Goal: Check status: Check status

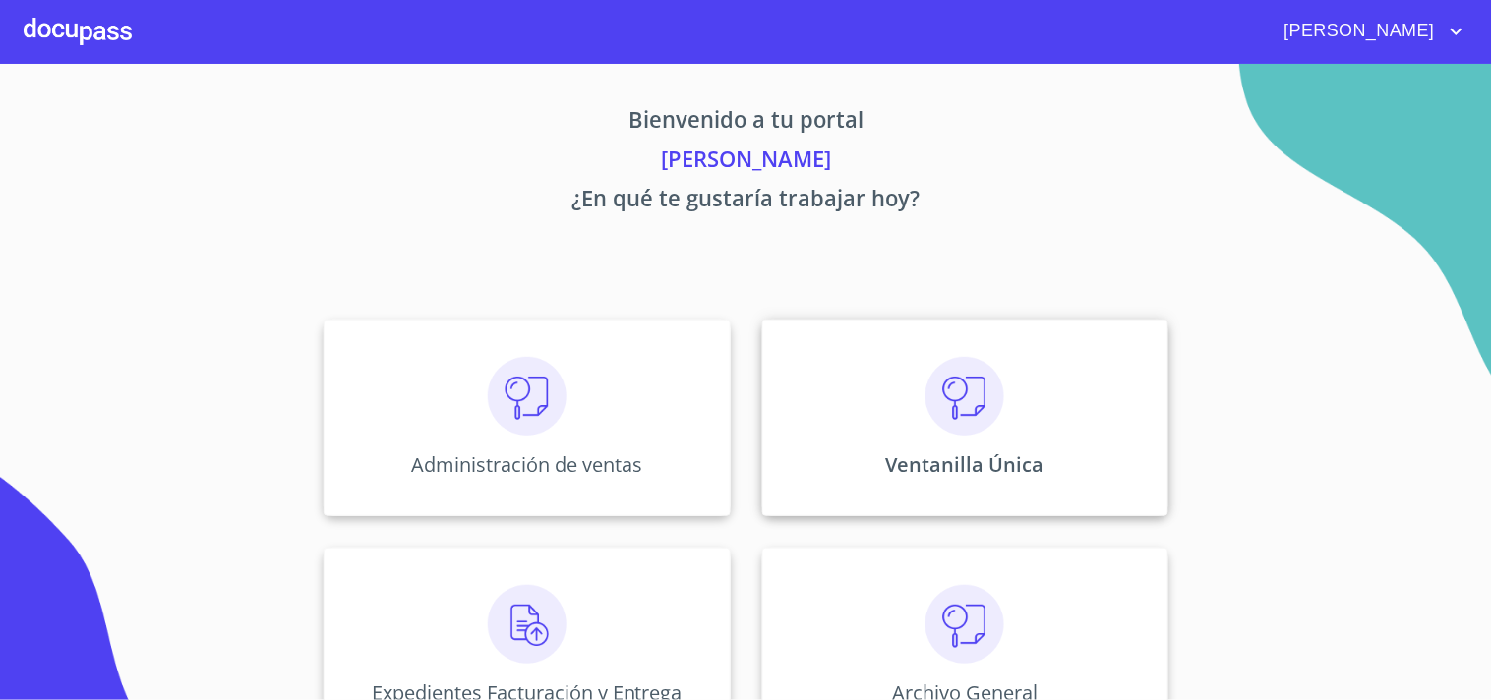
click at [1153, 403] on div "Ventanilla Única" at bounding box center [965, 418] width 406 height 197
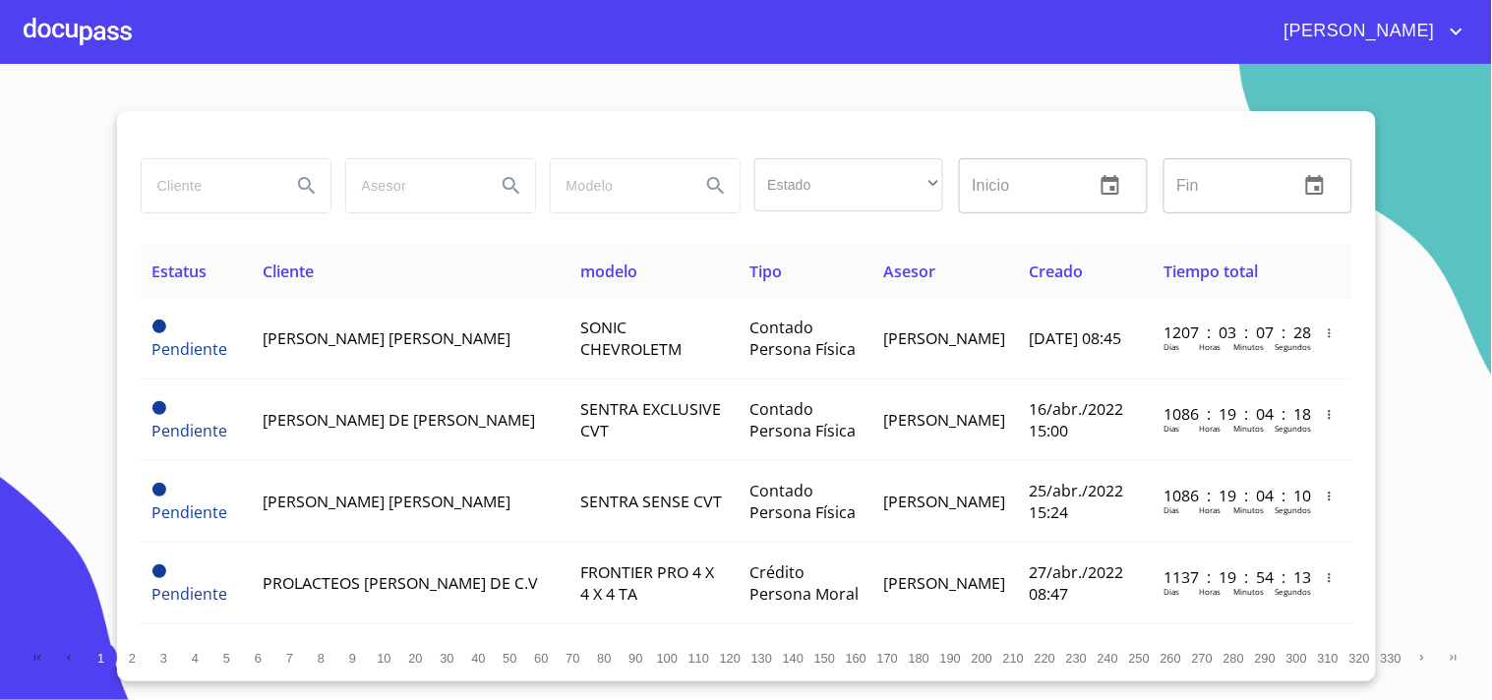
click at [213, 197] on input "search" at bounding box center [209, 185] width 134 height 53
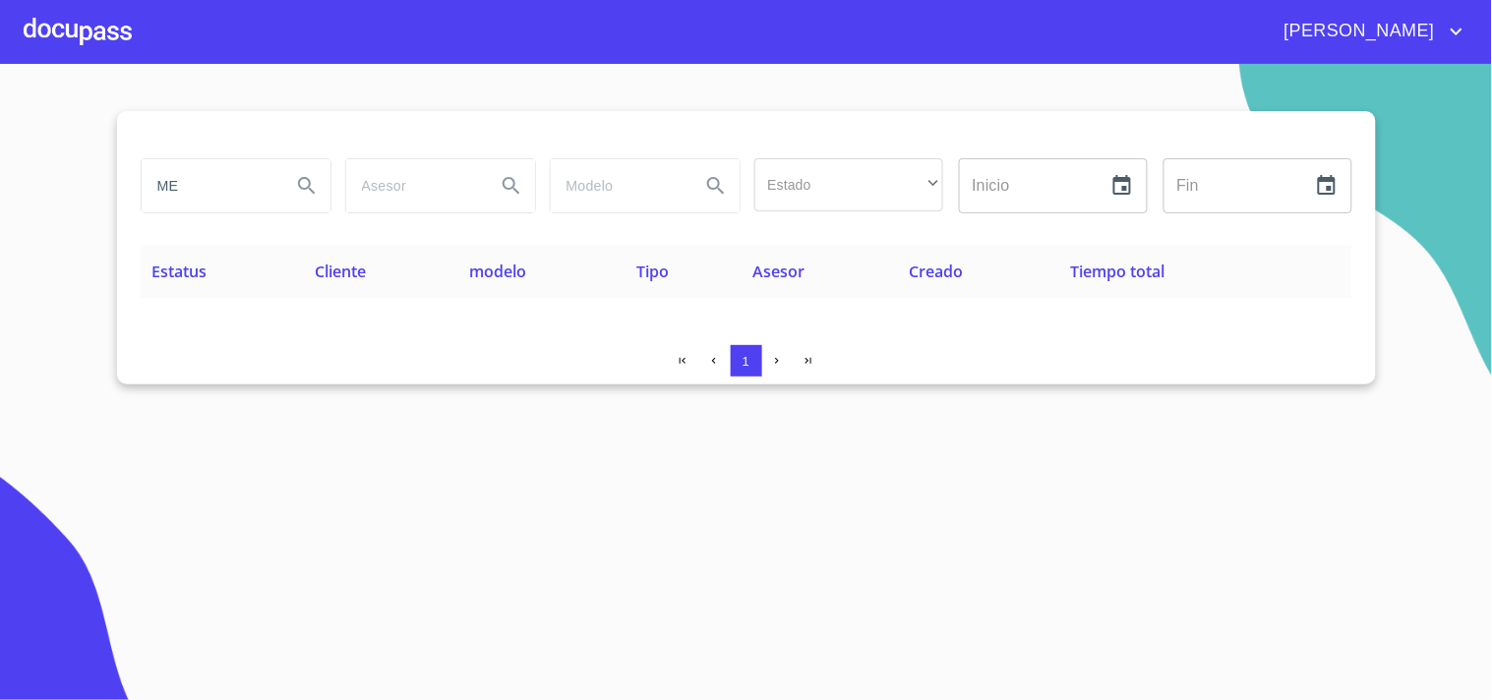
type input "M"
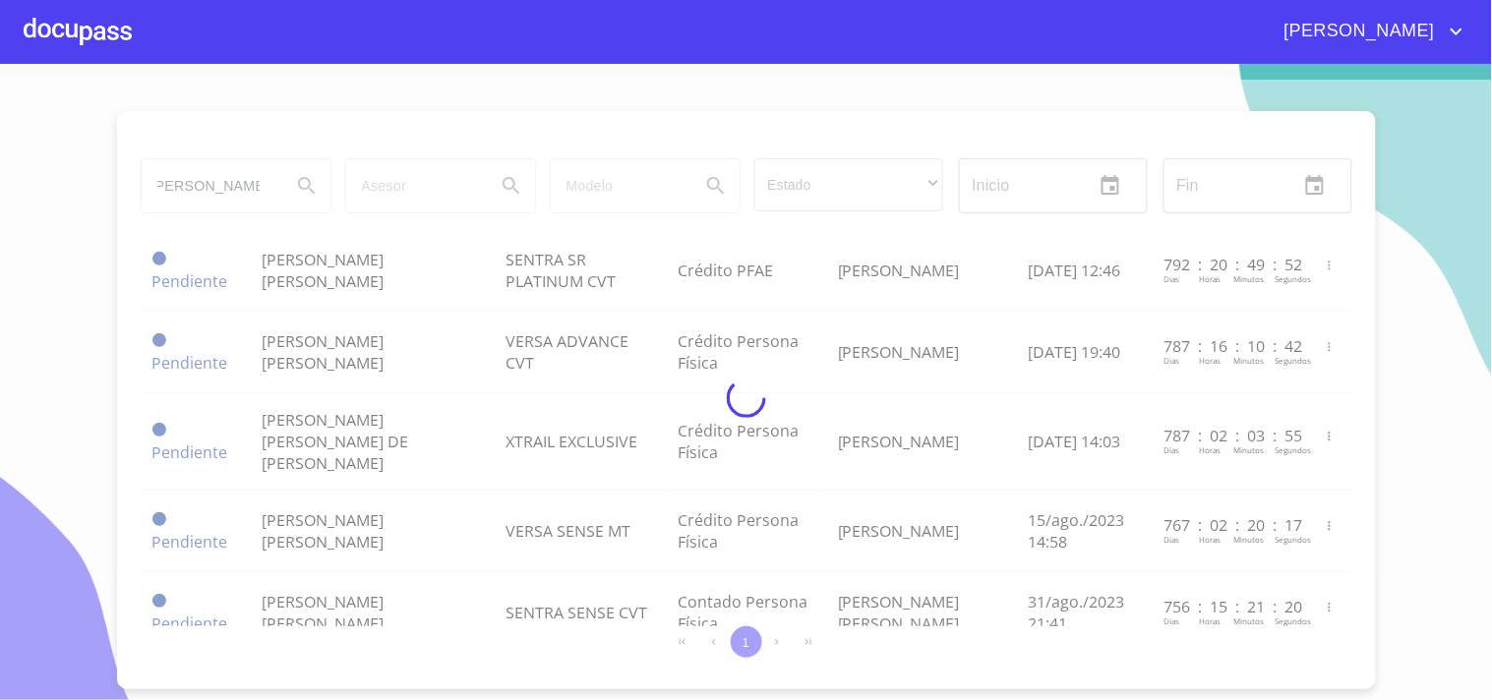
scroll to position [0, 16]
type input "[PERSON_NAME]"
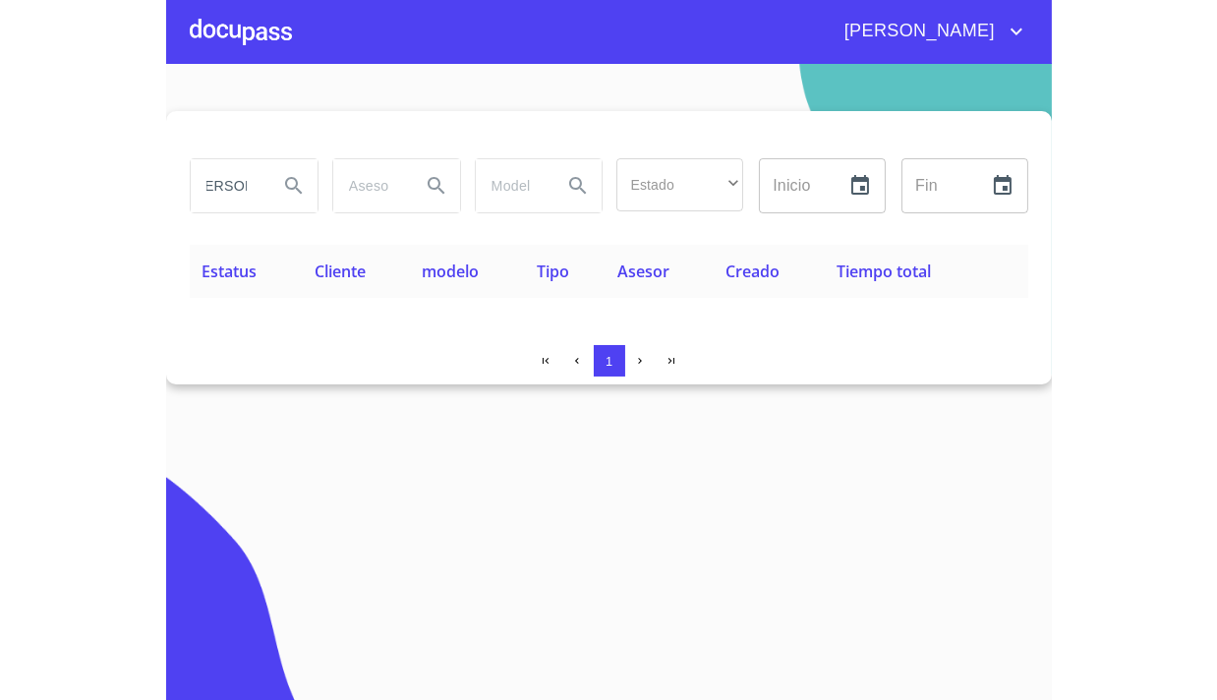
scroll to position [0, 0]
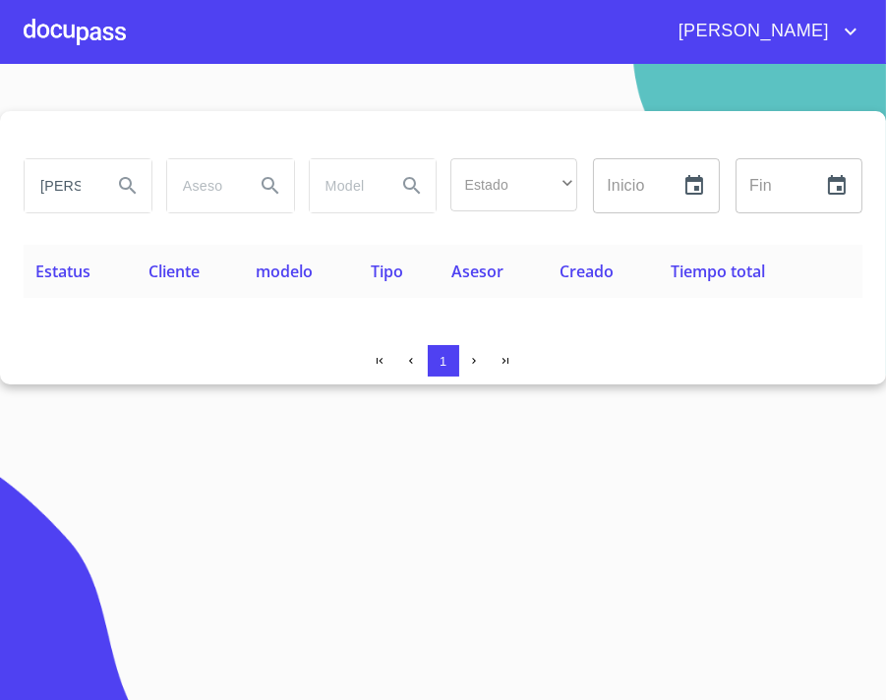
click at [419, 297] on th "Tipo" at bounding box center [399, 271] width 81 height 53
click at [629, 500] on section "[PERSON_NAME] Estado ​ ​ Inicio ​ Fin ​ Estatus Cliente modelo Tipo Asesor Crea…" at bounding box center [443, 382] width 886 height 636
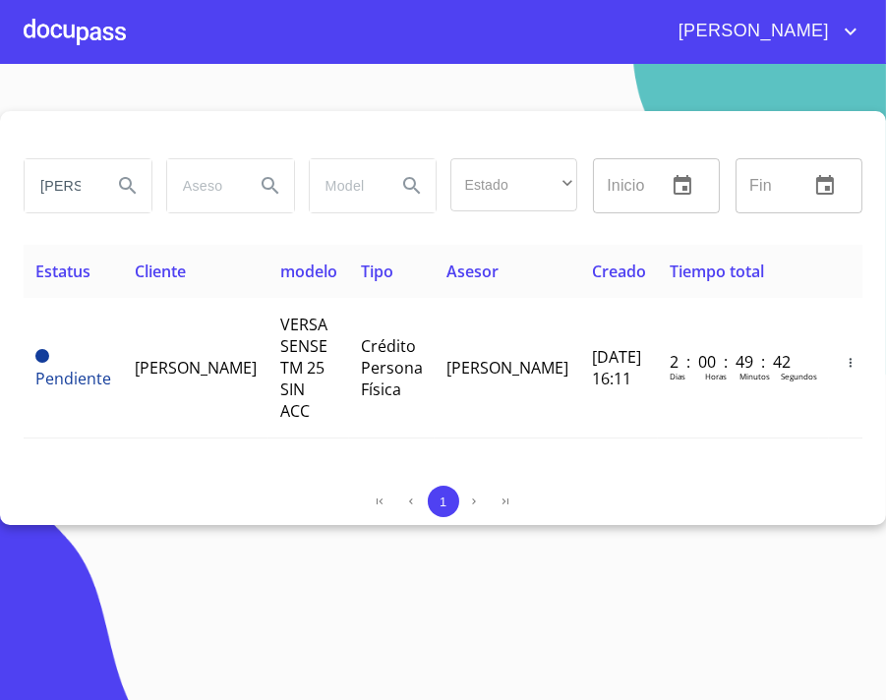
click at [814, 565] on section "[PERSON_NAME] Estado ​ ​ Inicio ​ Fin ​ Estatus Cliente modelo Tipo Asesor Crea…" at bounding box center [443, 382] width 886 height 636
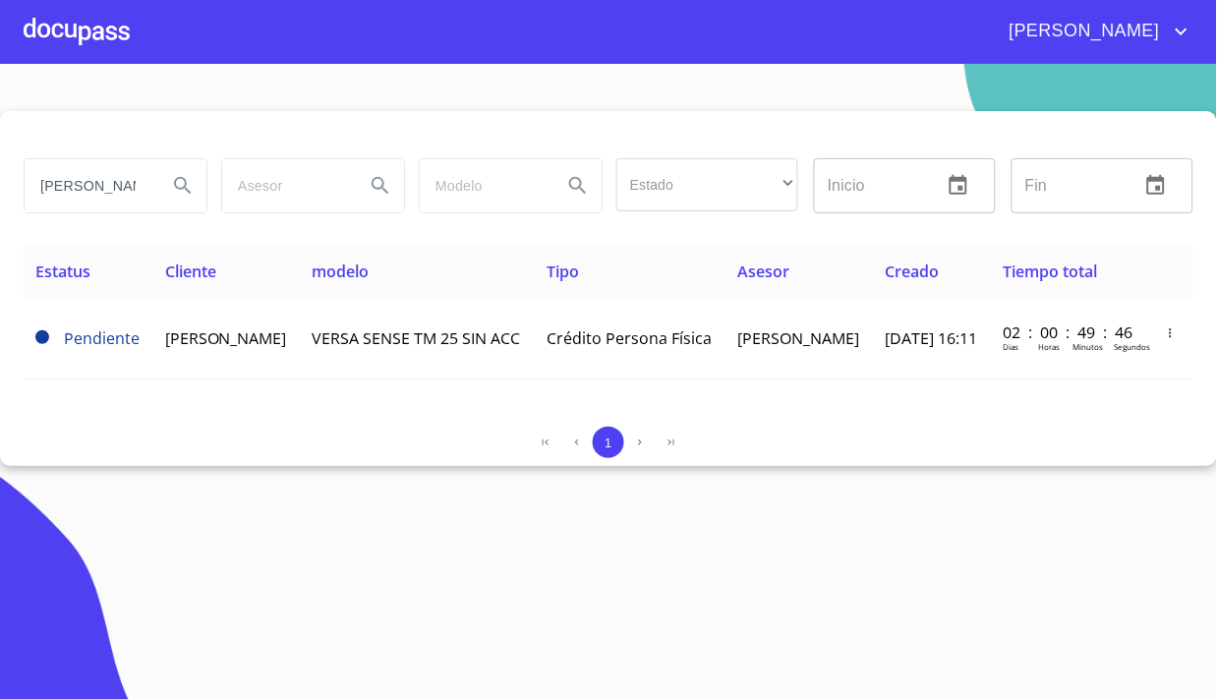
click at [1196, 56] on div "[PERSON_NAME]" at bounding box center [608, 31] width 1217 height 63
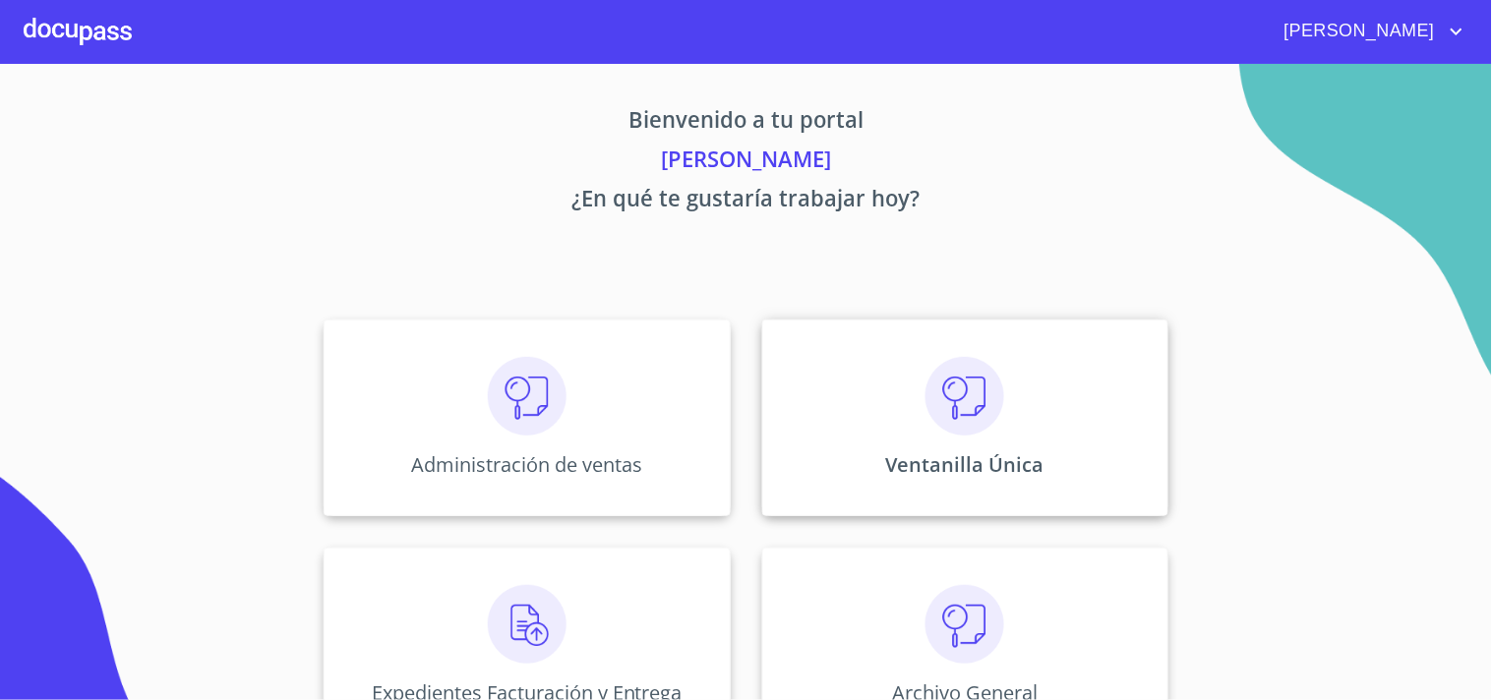
click at [1009, 407] on div "Ventanilla Única" at bounding box center [965, 418] width 406 height 197
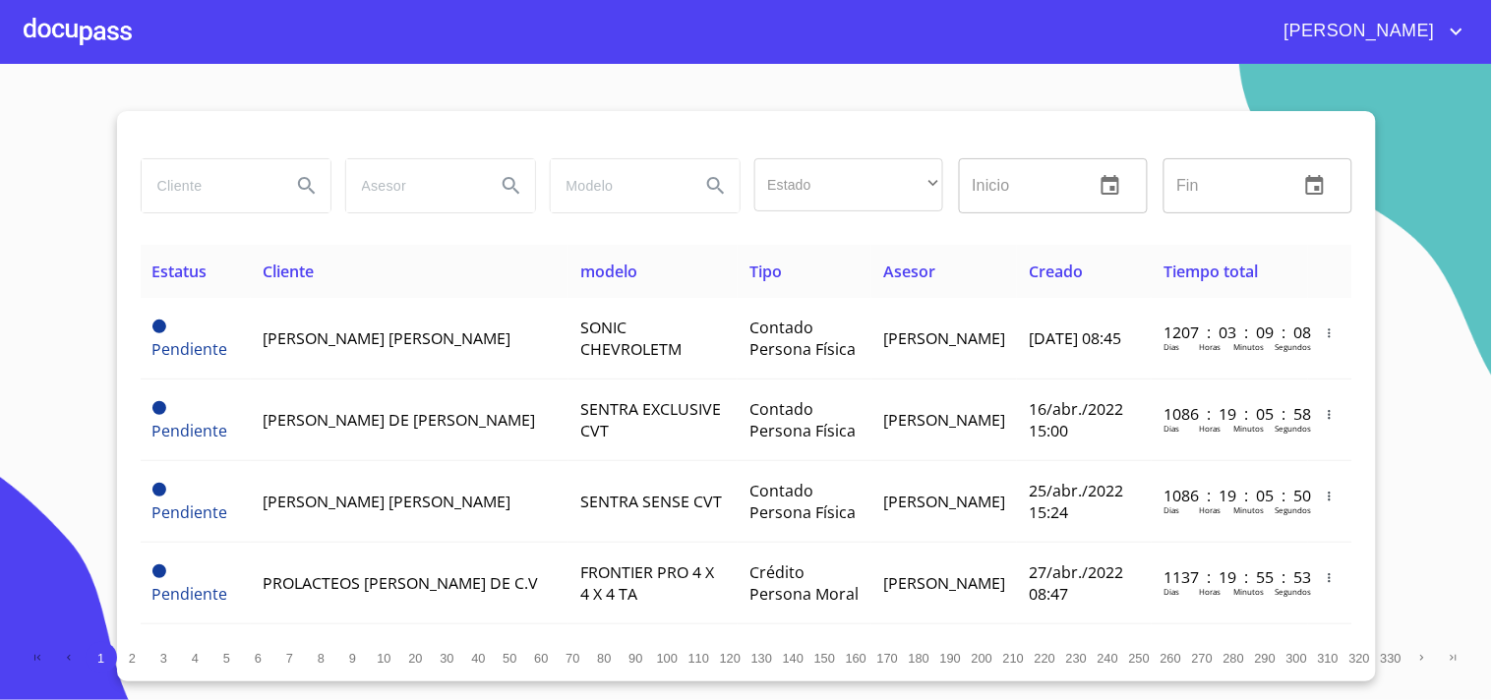
click at [184, 193] on input "search" at bounding box center [209, 185] width 134 height 53
type input "[PERSON_NAME]"
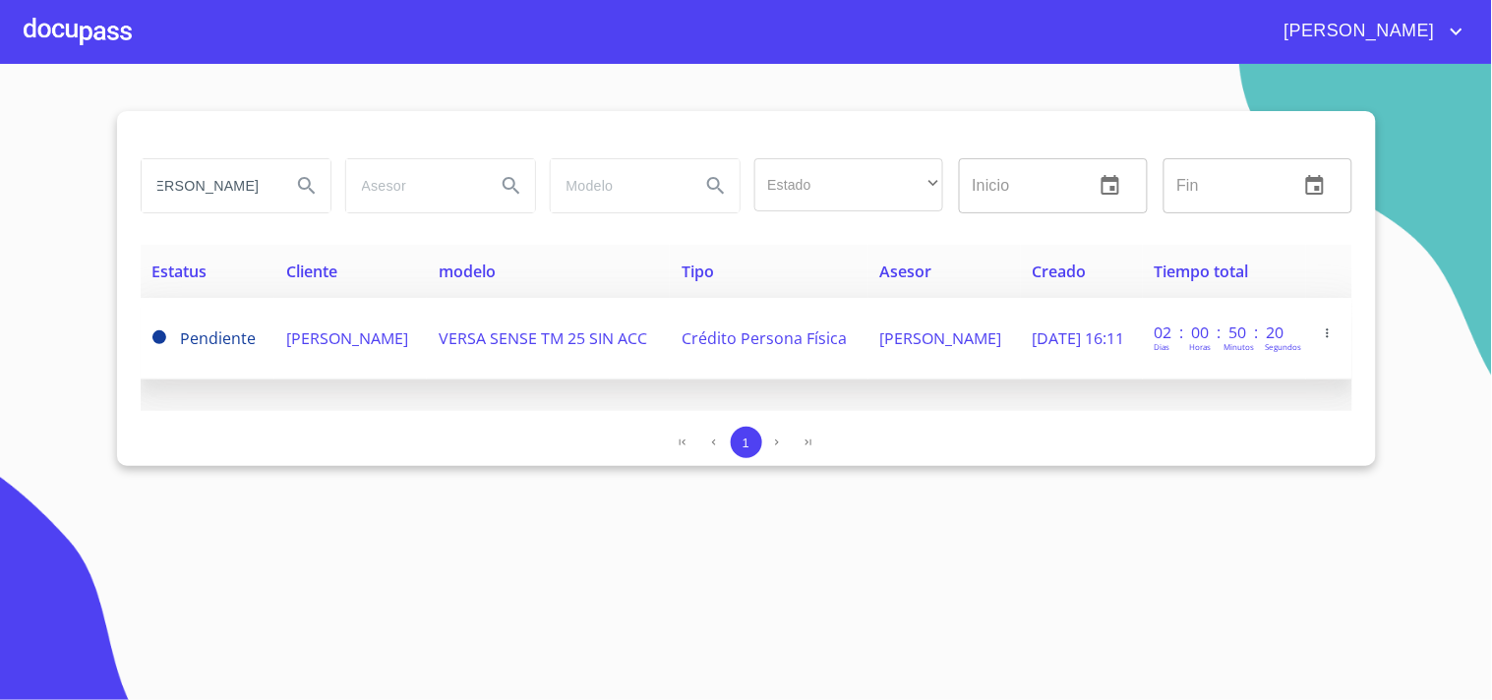
scroll to position [0, 0]
click at [427, 322] on td "[PERSON_NAME]" at bounding box center [350, 339] width 152 height 82
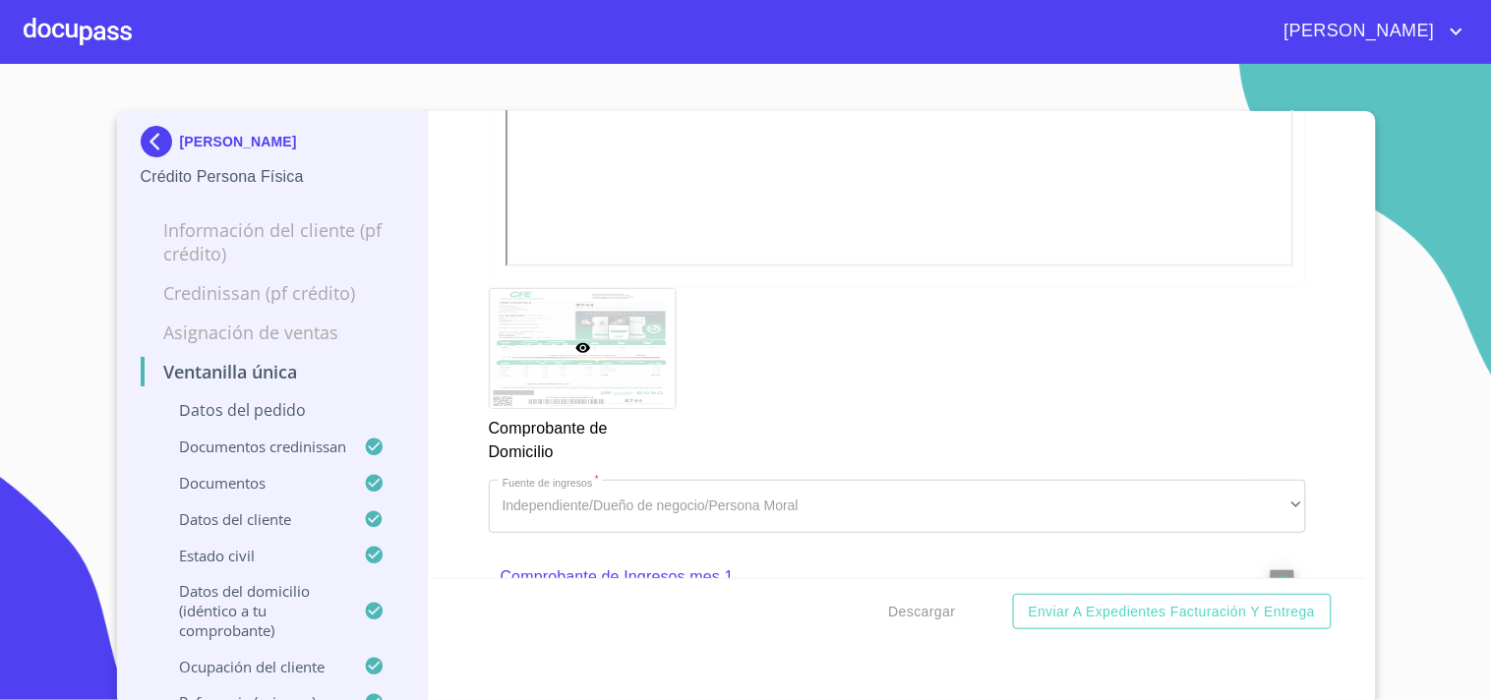
scroll to position [2512, 0]
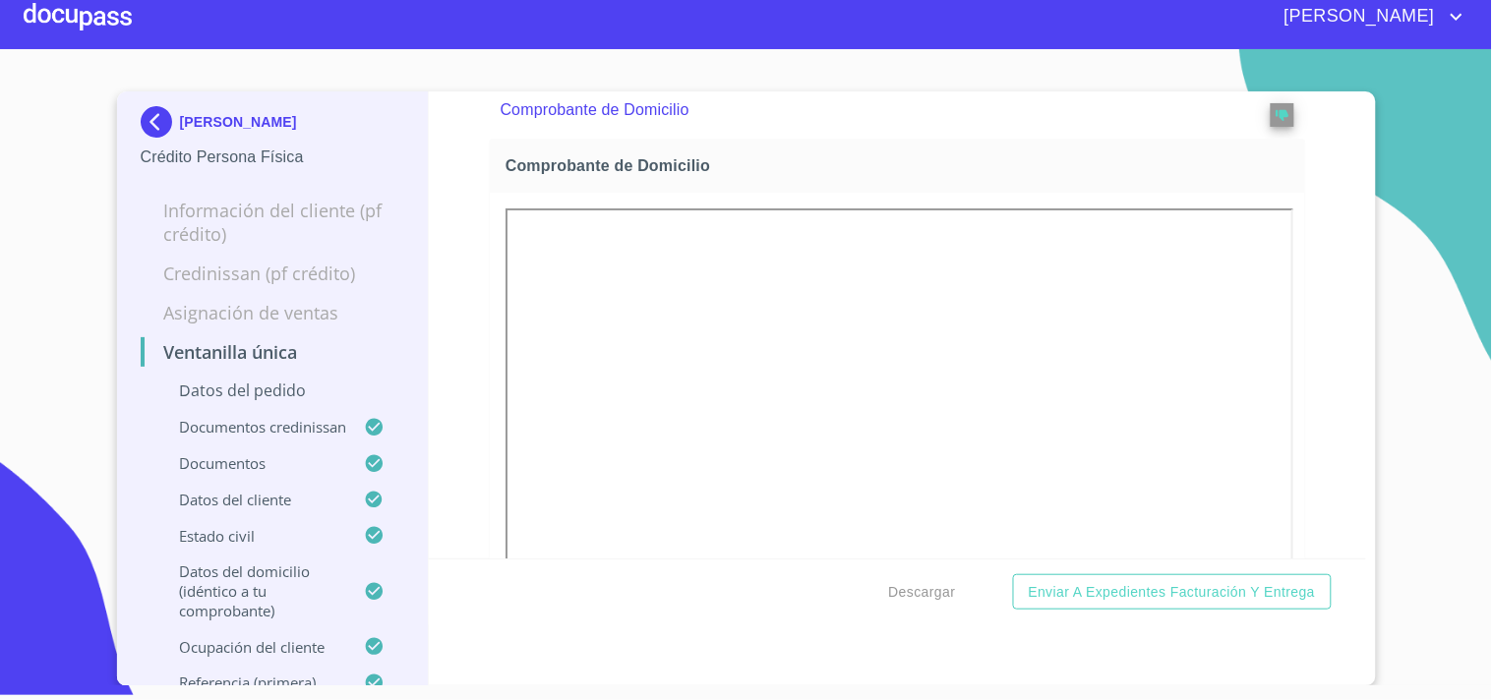
scroll to position [1912, 0]
